Goal: Task Accomplishment & Management: Manage account settings

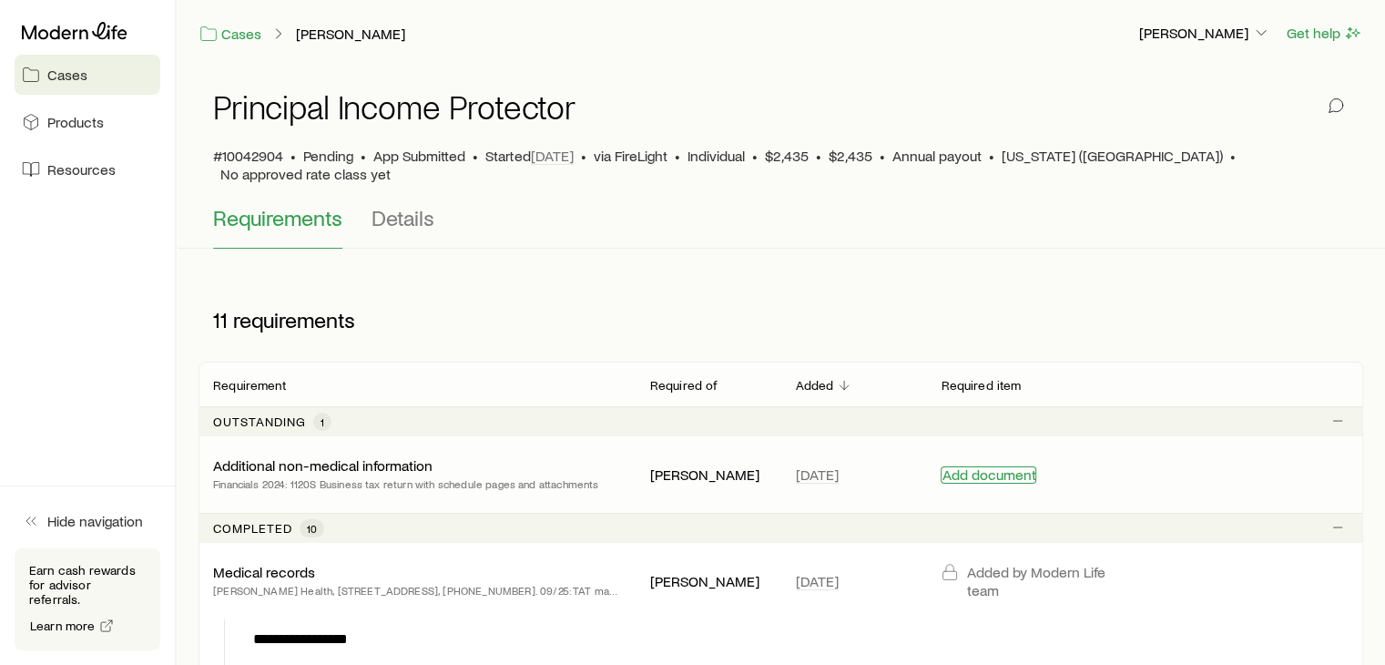
click at [974, 466] on button "Add document" at bounding box center [989, 474] width 96 height 17
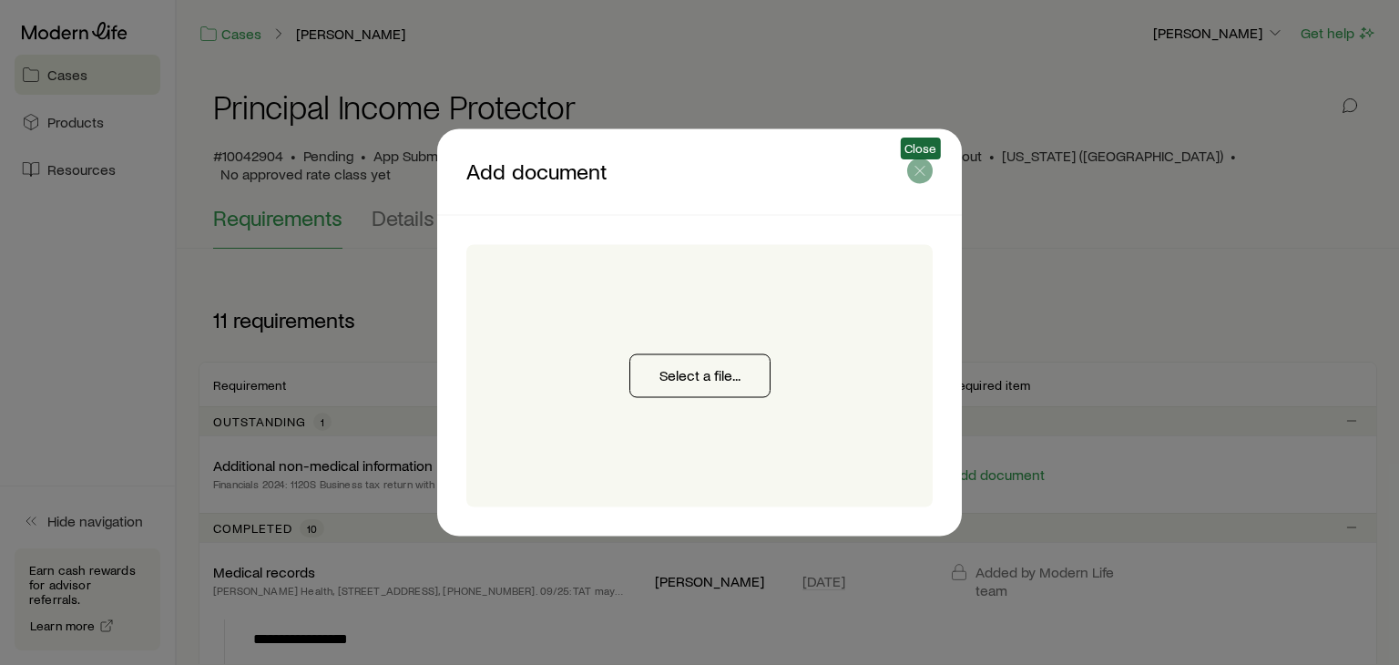
click at [916, 170] on icon "button" at bounding box center [920, 171] width 18 height 18
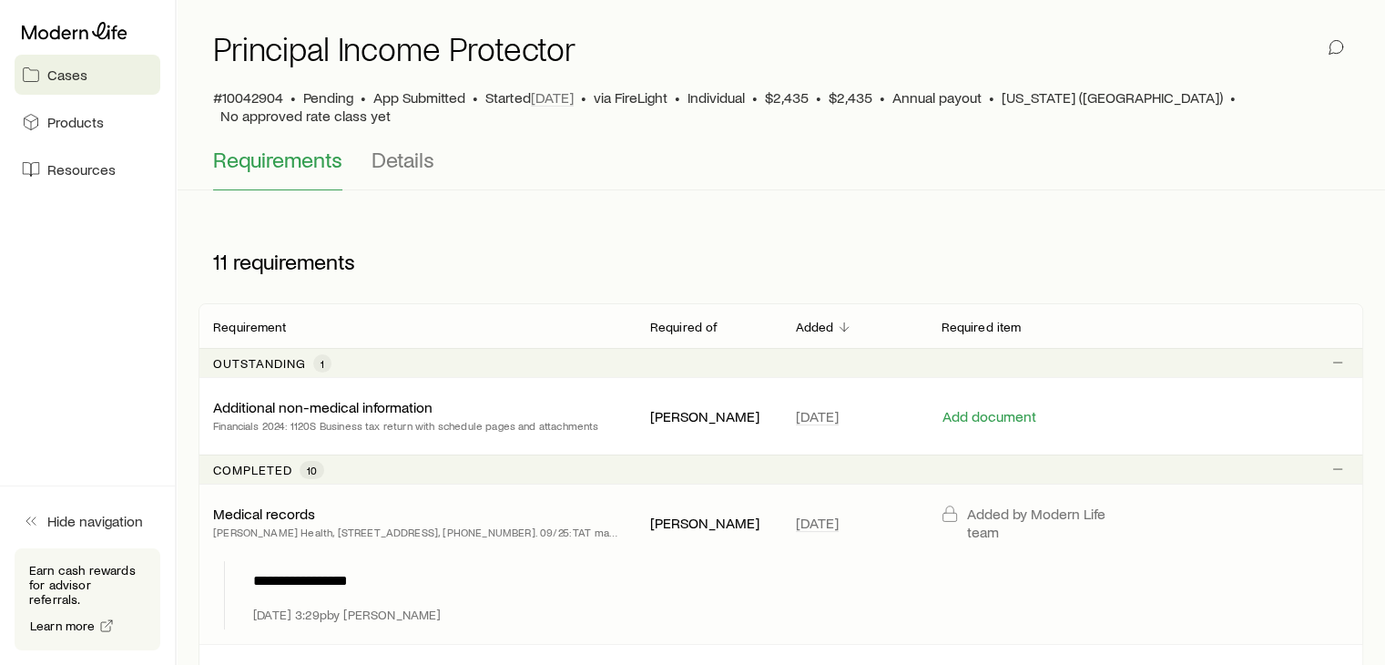
scroll to position [91, 0]
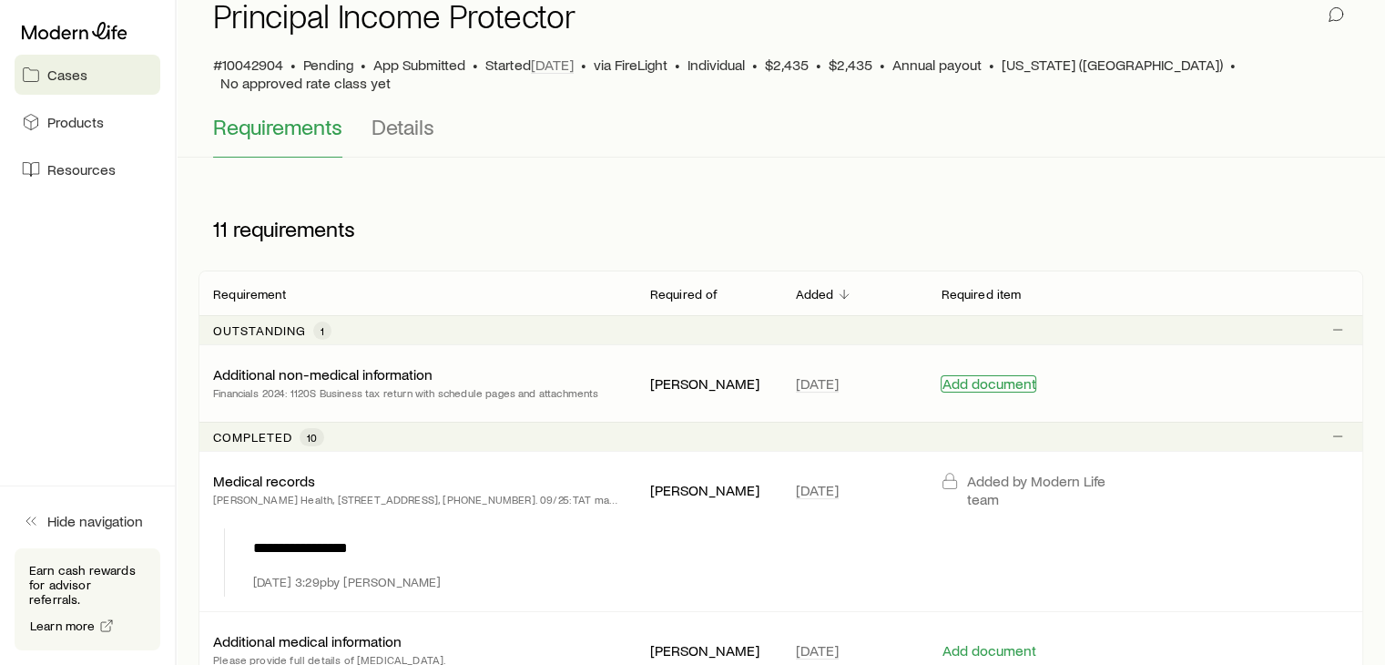
click at [976, 375] on button "Add document" at bounding box center [989, 383] width 96 height 17
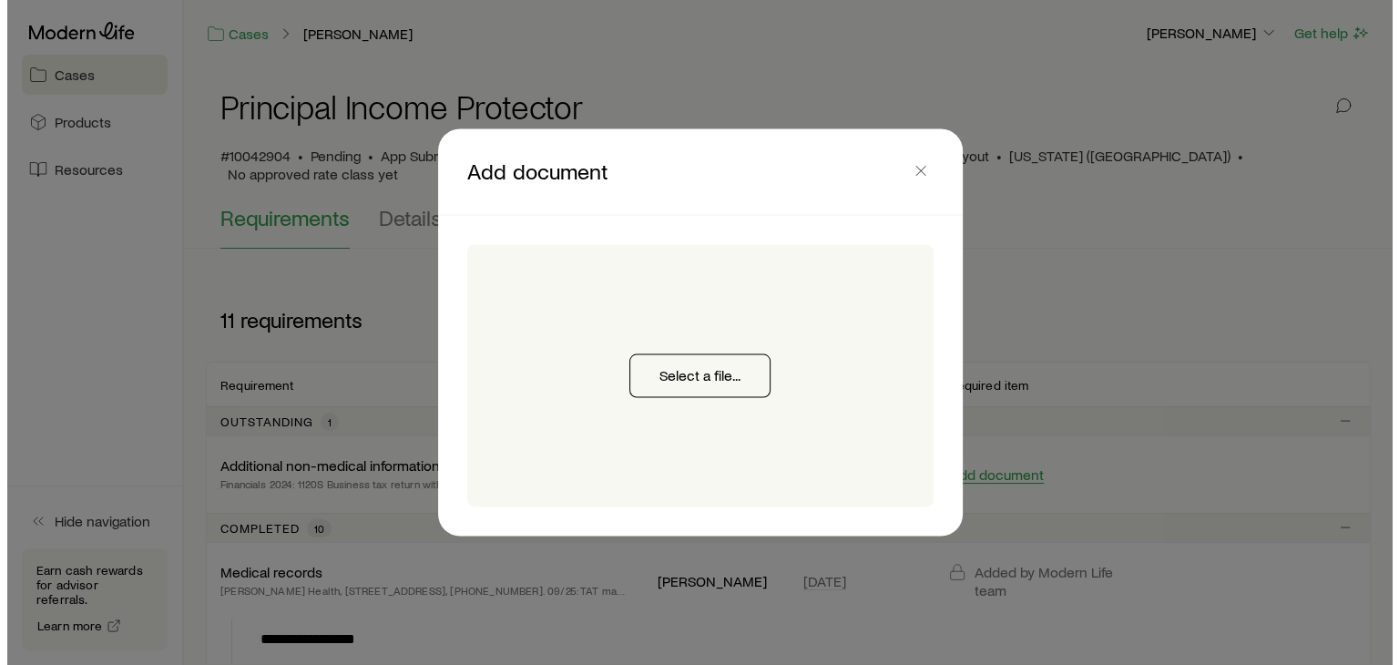
scroll to position [0, 0]
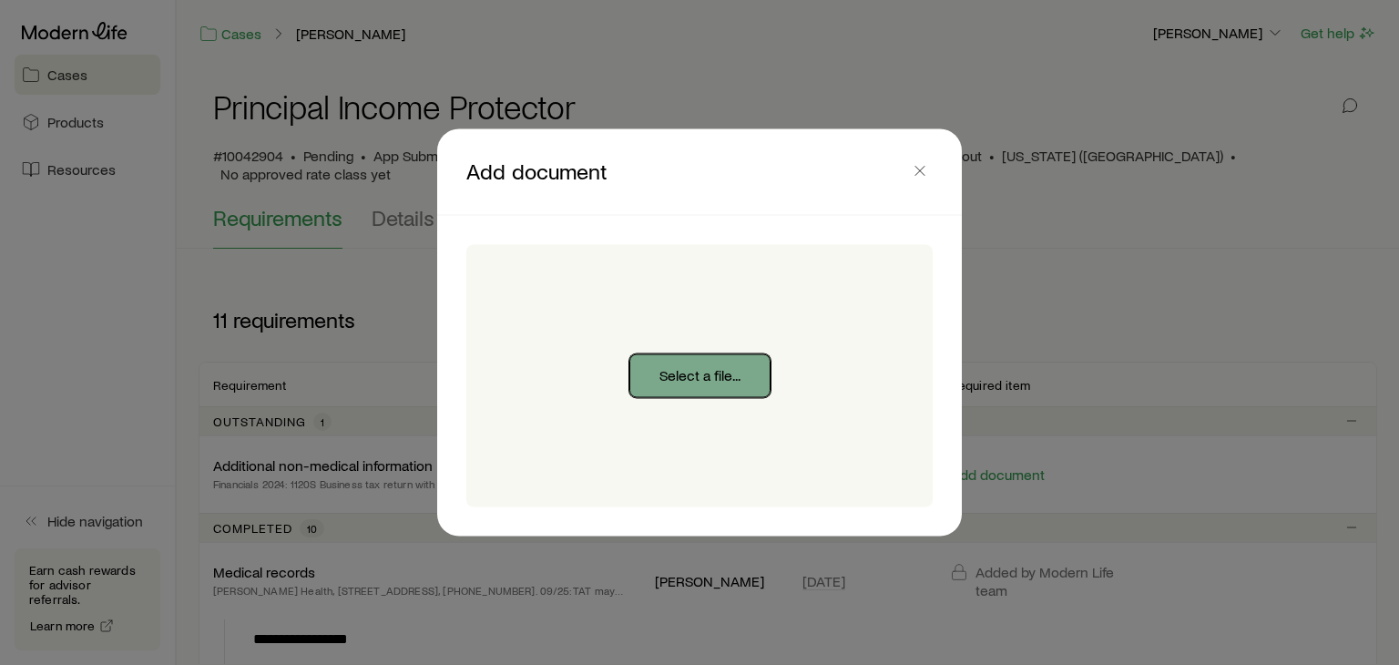
click at [676, 391] on button "Select a file..." at bounding box center [699, 376] width 141 height 44
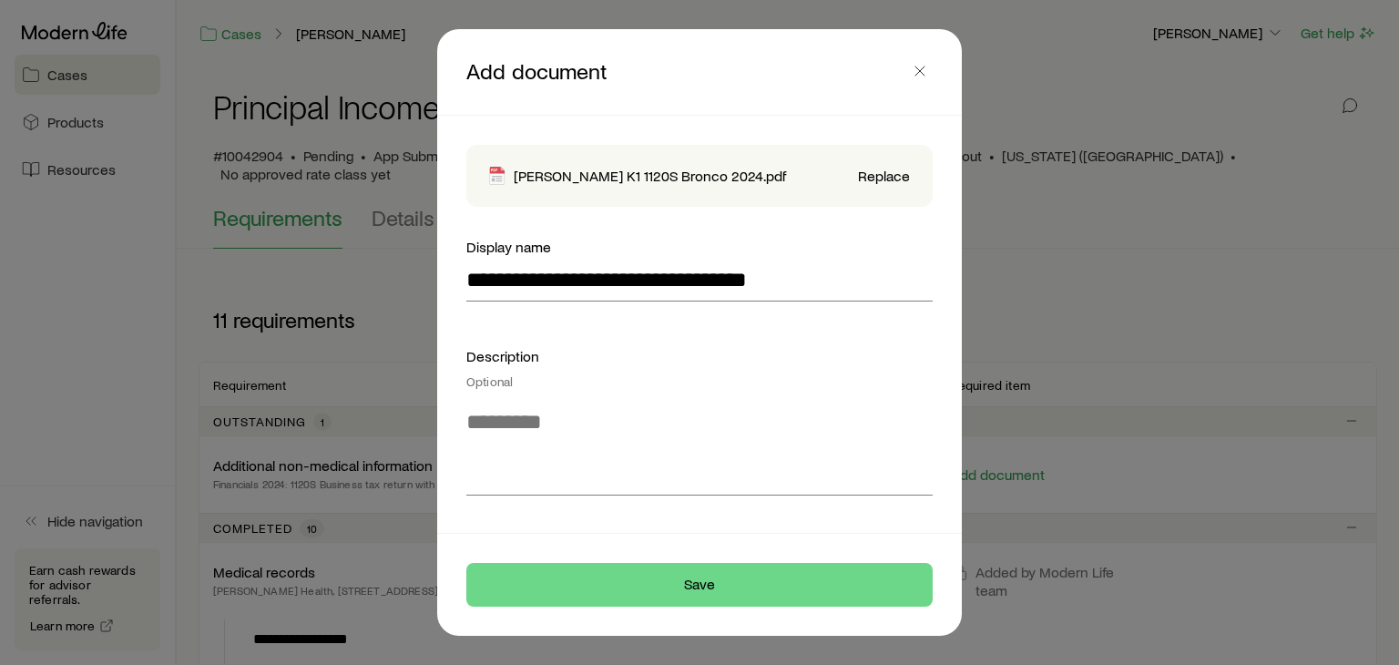
type input "*********"
click at [809, 592] on button "Save" at bounding box center [699, 585] width 466 height 44
